Goal: Task Accomplishment & Management: Use online tool/utility

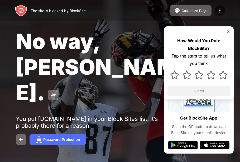
drag, startPoint x: 0, startPoint y: 0, endPoint x: 52, endPoint y: 125, distance: 135.3
click at [52, 125] on div at bounding box center [120, 86] width 240 height 173
